Goal: Find specific page/section: Find specific page/section

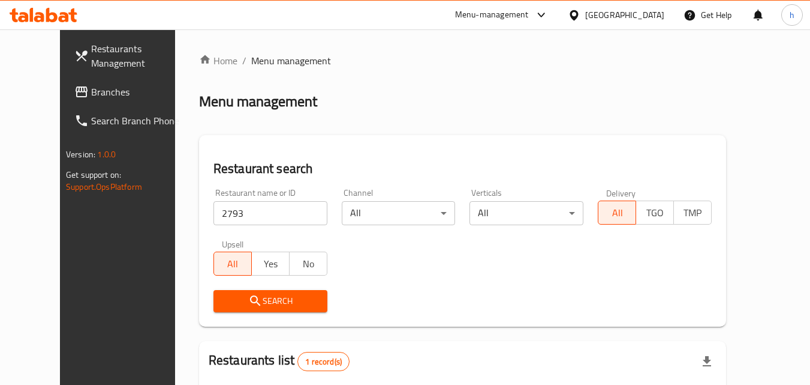
click at [646, 7] on div "Qatar" at bounding box center [617, 15] width 116 height 29
click at [586, 14] on div at bounding box center [576, 14] width 17 height 13
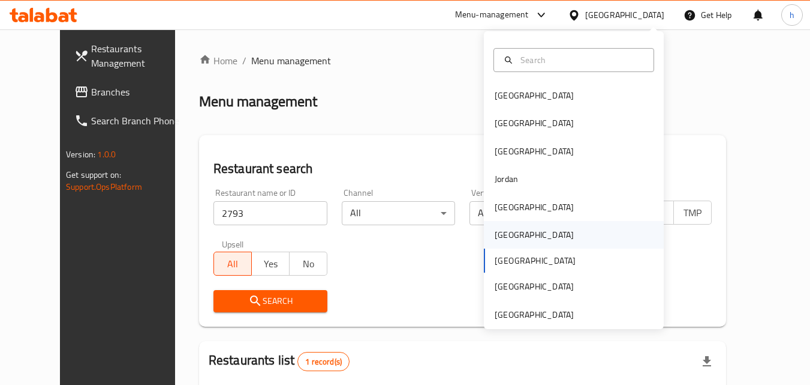
scroll to position [7, 0]
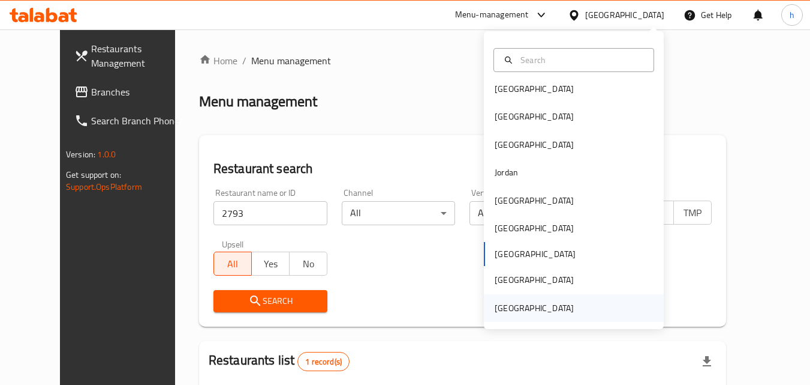
click at [517, 307] on div "[GEOGRAPHIC_DATA]" at bounding box center [534, 307] width 79 height 13
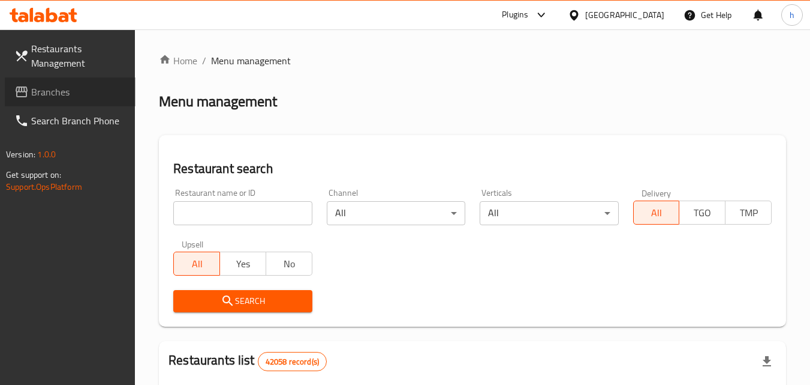
click at [64, 95] on span "Branches" at bounding box center [78, 92] width 95 height 14
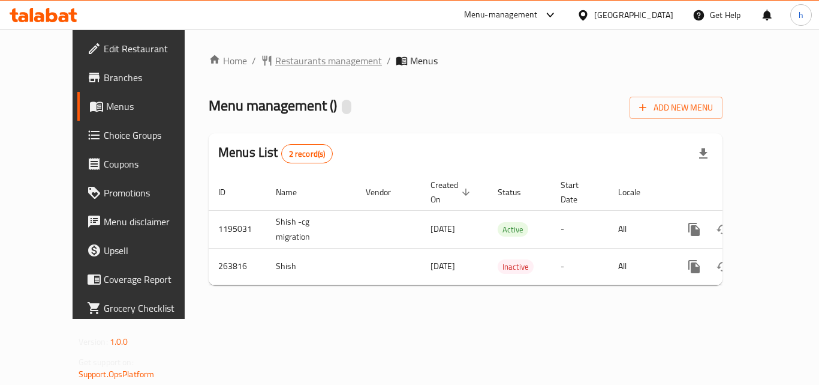
click at [275, 60] on span "Restaurants management" at bounding box center [328, 60] width 107 height 14
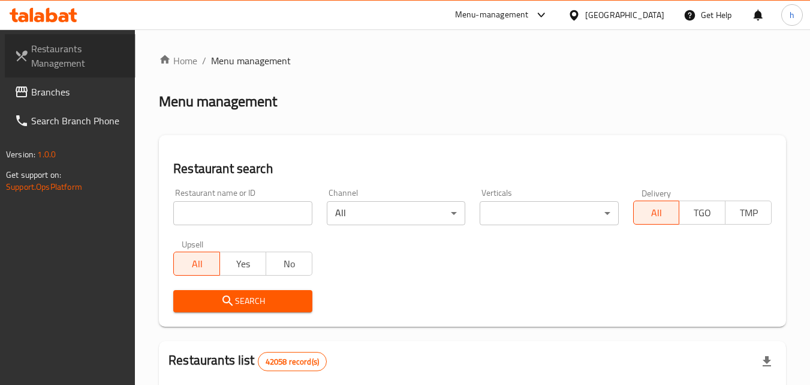
click at [54, 49] on span "Restaurants Management" at bounding box center [78, 55] width 95 height 29
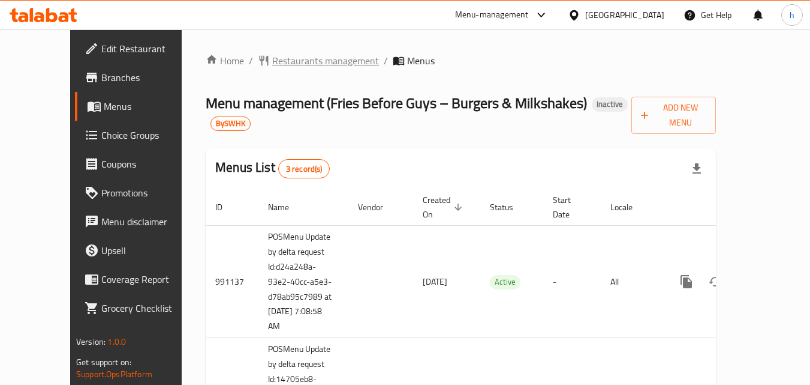
click at [272, 61] on span "Restaurants management" at bounding box center [325, 60] width 107 height 14
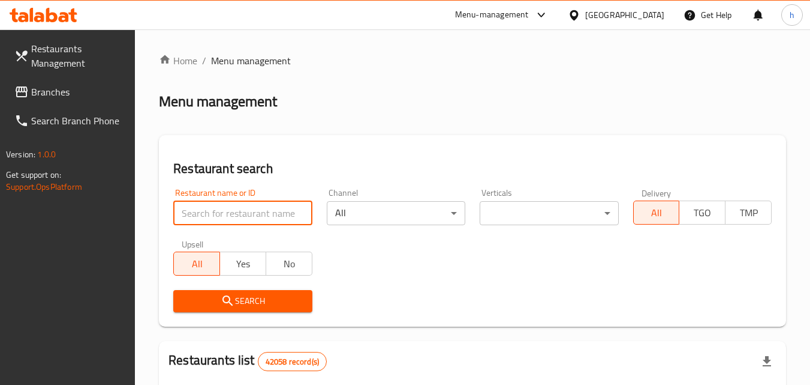
click at [215, 210] on input "search" at bounding box center [242, 213] width 139 height 24
paste input "617236"
type input "617236"
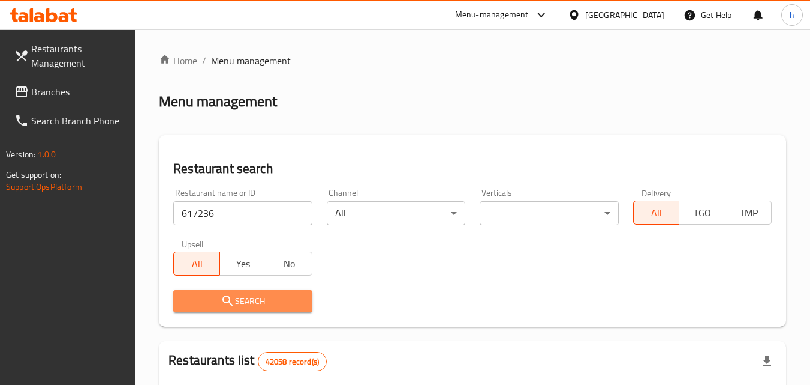
click at [216, 294] on span "Search" at bounding box center [242, 300] width 119 height 15
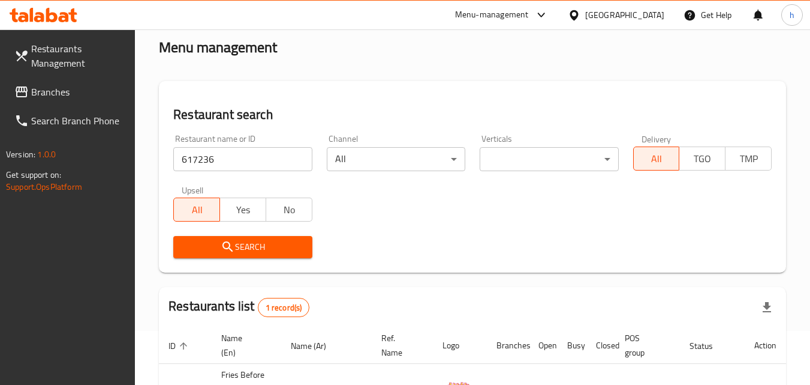
scroll to position [151, 0]
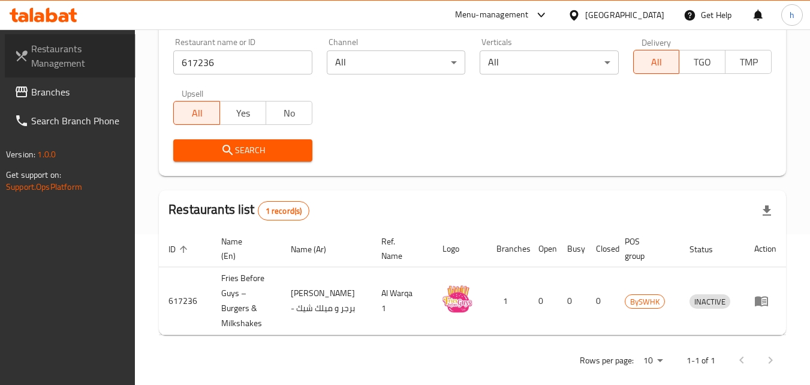
click at [74, 55] on span "Restaurants Management" at bounding box center [78, 55] width 95 height 29
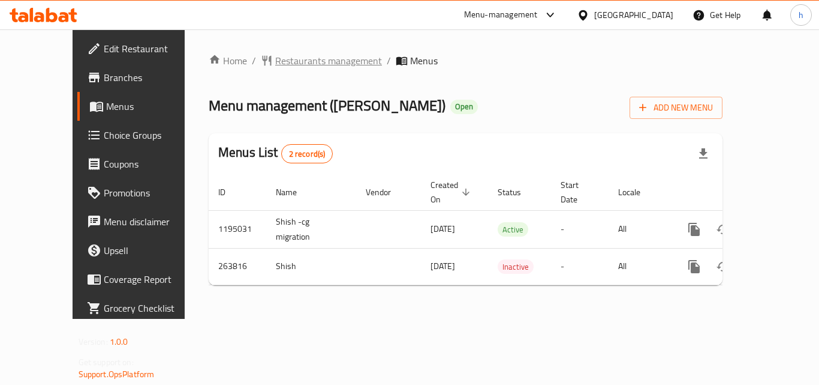
click at [275, 61] on span "Restaurants management" at bounding box center [328, 60] width 107 height 14
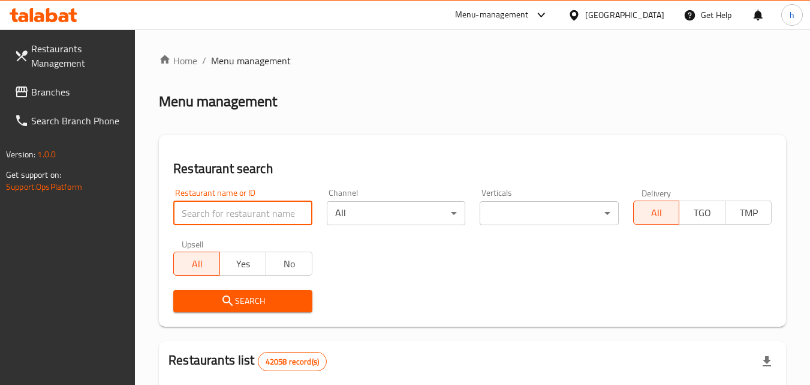
click at [254, 214] on input "search" at bounding box center [242, 213] width 139 height 24
paste input "627543"
type input "627543"
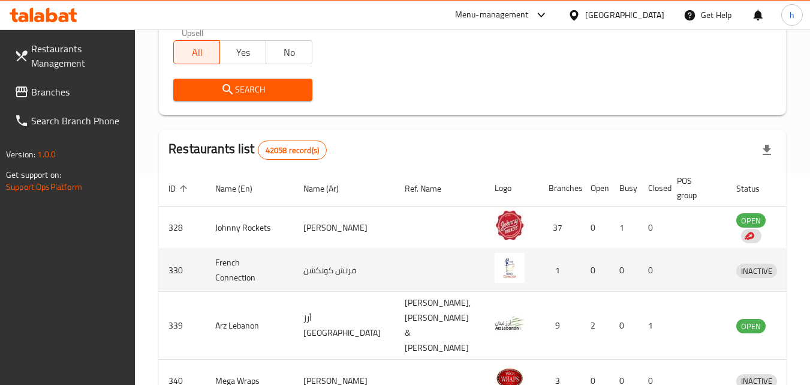
scroll to position [240, 0]
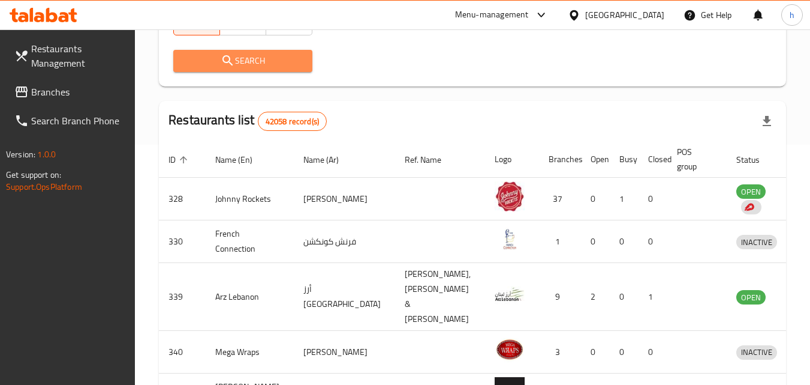
click at [252, 57] on span "Search" at bounding box center [242, 60] width 119 height 15
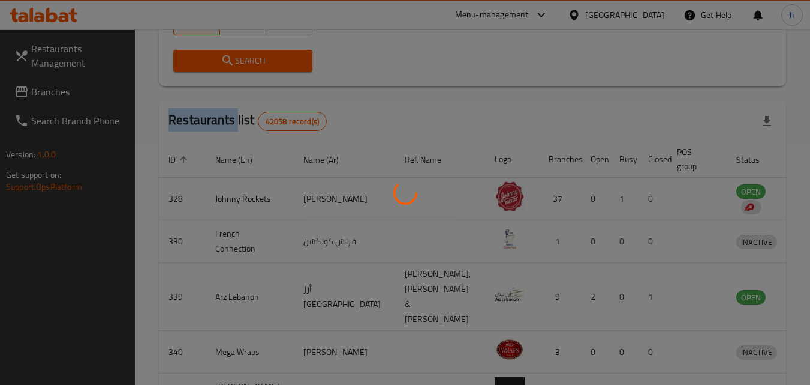
click at [252, 57] on div at bounding box center [405, 192] width 810 height 385
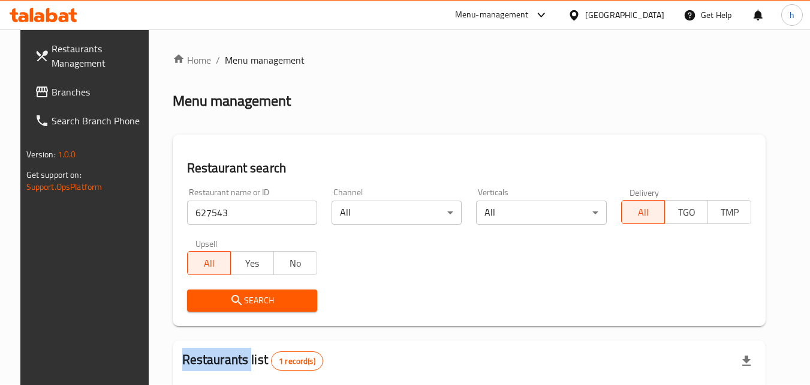
scroll to position [0, 0]
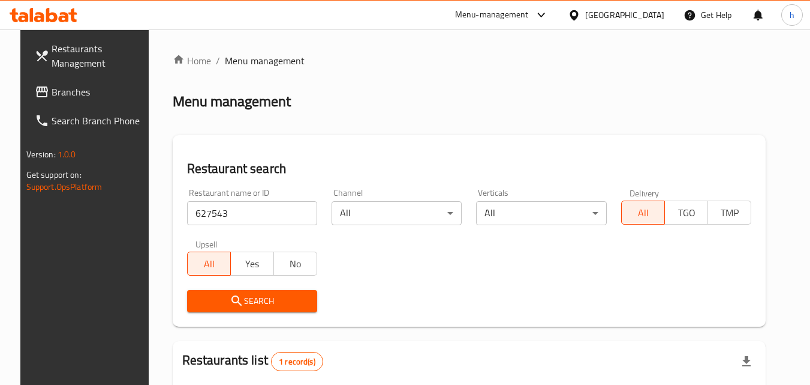
click at [616, 11] on div "[GEOGRAPHIC_DATA]" at bounding box center [625, 14] width 79 height 13
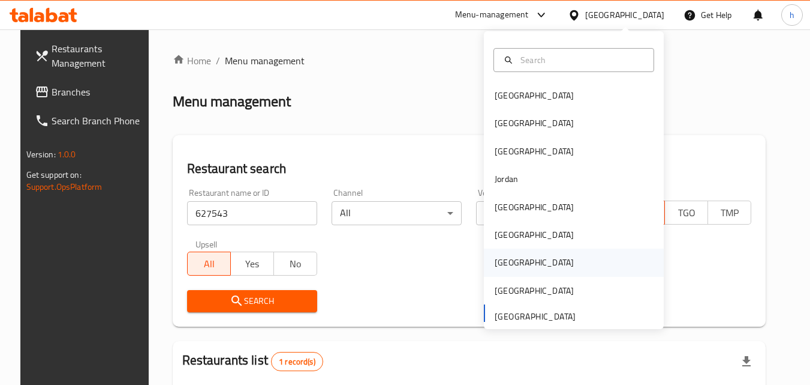
click at [508, 256] on div "Qatar" at bounding box center [534, 262] width 98 height 28
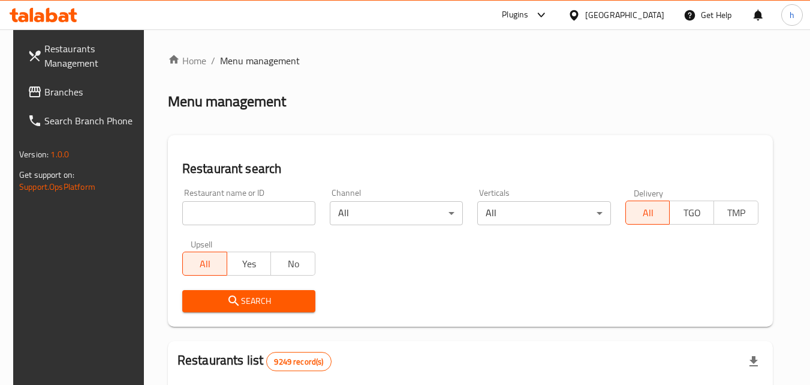
click at [78, 90] on span "Branches" at bounding box center [91, 92] width 95 height 14
